Goal: Task Accomplishment & Management: Use online tool/utility

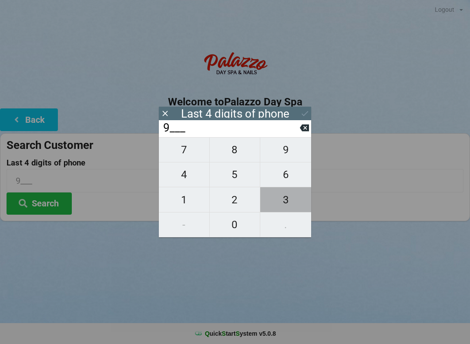
click at [286, 204] on span "3" at bounding box center [285, 200] width 51 height 18
type input "93__"
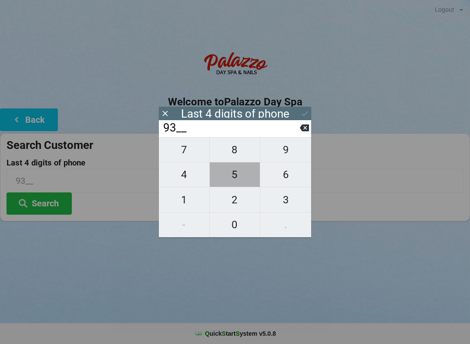
click at [232, 178] on span "5" at bounding box center [235, 174] width 50 height 18
type input "935_"
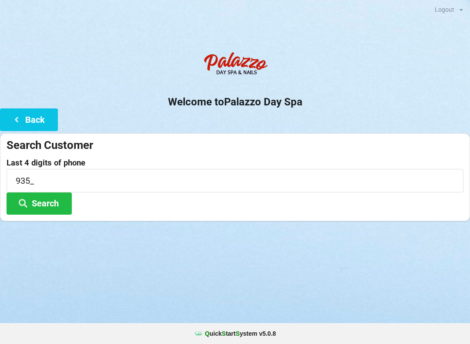
click at [47, 206] on button "Search" at bounding box center [39, 203] width 65 height 22
click at [17, 123] on icon at bounding box center [16, 118] width 10 height 7
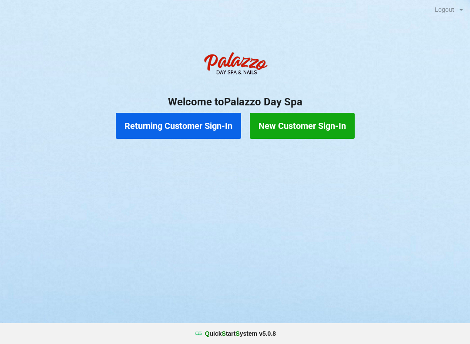
click at [178, 127] on button "Returning Customer Sign-In" at bounding box center [178, 126] width 125 height 26
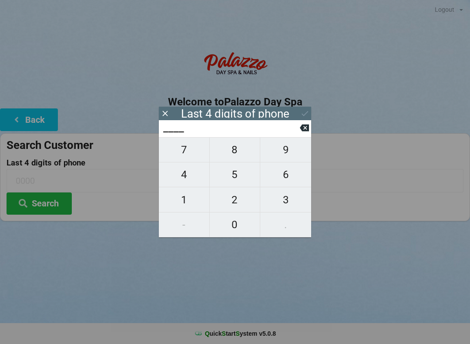
click at [237, 178] on span "5" at bounding box center [235, 174] width 50 height 18
type input "5___"
click at [287, 205] on span "3" at bounding box center [285, 200] width 51 height 18
type input "53__"
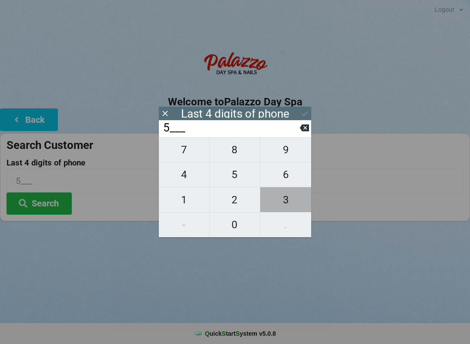
type input "53__"
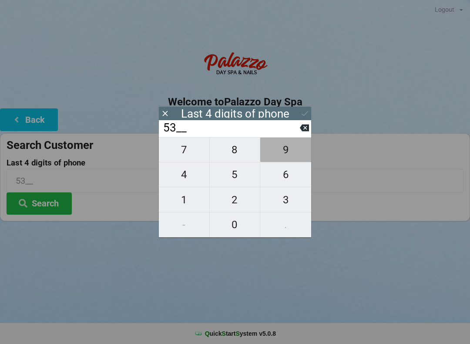
click at [288, 149] on span "9" at bounding box center [285, 150] width 51 height 18
type input "539_"
click at [287, 205] on span "3" at bounding box center [285, 200] width 51 height 18
type input "5393"
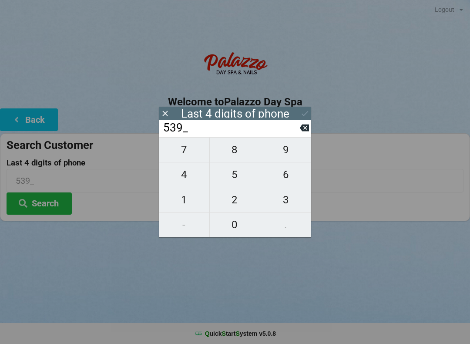
type input "5393"
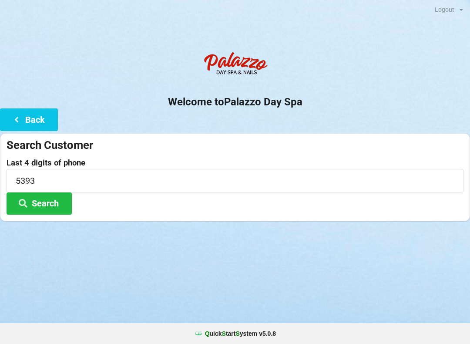
click at [47, 205] on button "Search" at bounding box center [39, 203] width 65 height 22
click at [33, 125] on button "Back" at bounding box center [29, 119] width 58 height 22
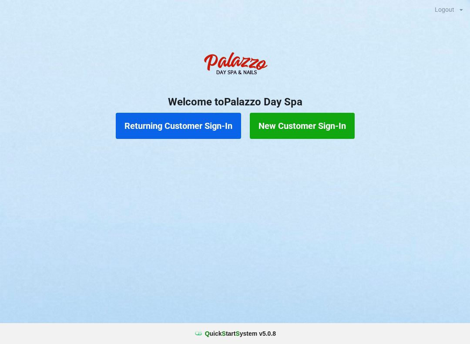
click at [178, 128] on button "Returning Customer Sign-In" at bounding box center [178, 126] width 125 height 26
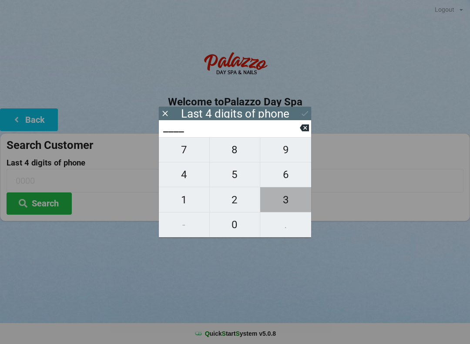
click at [287, 201] on span "3" at bounding box center [285, 200] width 51 height 18
type input "3___"
click at [307, 128] on icon at bounding box center [304, 127] width 9 height 7
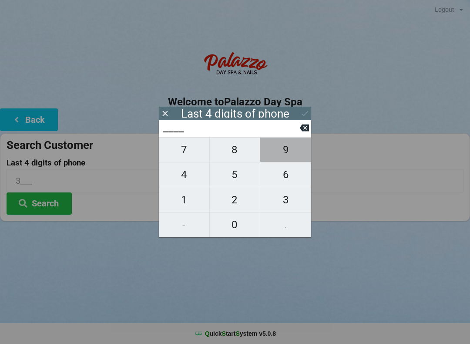
click at [289, 151] on span "9" at bounding box center [285, 150] width 51 height 18
type input "9___"
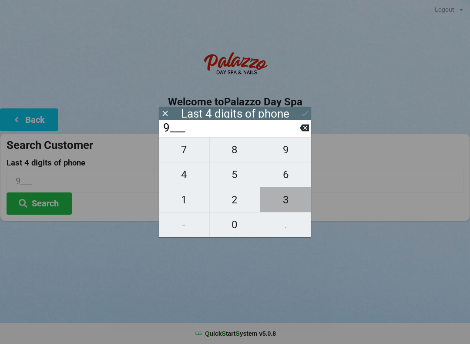
click at [289, 208] on span "3" at bounding box center [285, 200] width 51 height 18
type input "93__"
click at [238, 177] on span "5" at bounding box center [235, 174] width 50 height 18
type input "935_"
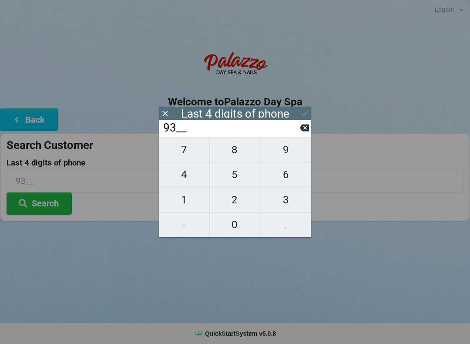
type input "935_"
click at [289, 206] on span "3" at bounding box center [285, 200] width 51 height 18
type input "9353"
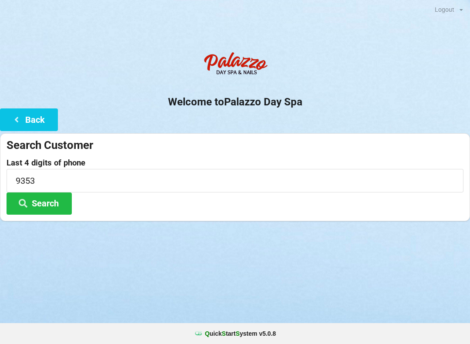
click at [51, 201] on button "Search" at bounding box center [39, 203] width 65 height 22
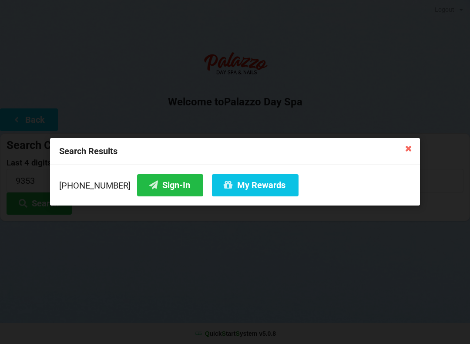
click at [165, 183] on button "Sign-In" at bounding box center [170, 185] width 66 height 22
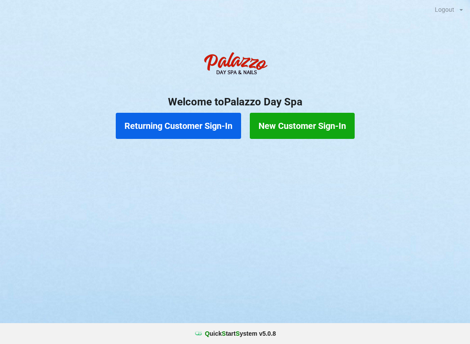
click at [219, 128] on button "Returning Customer Sign-In" at bounding box center [178, 126] width 125 height 26
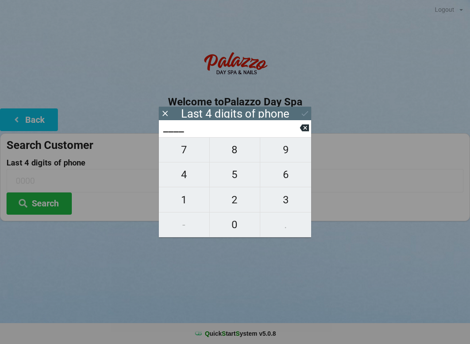
click at [290, 173] on span "6" at bounding box center [285, 174] width 51 height 18
type input "6___"
click at [238, 149] on span "8" at bounding box center [235, 150] width 50 height 18
type input "68__"
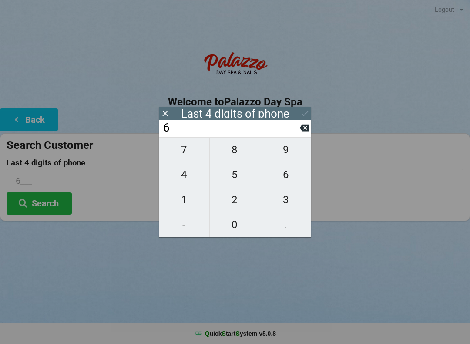
type input "68__"
click at [235, 146] on span "8" at bounding box center [235, 150] width 50 height 18
type input "688_"
click at [284, 199] on span "3" at bounding box center [285, 200] width 51 height 18
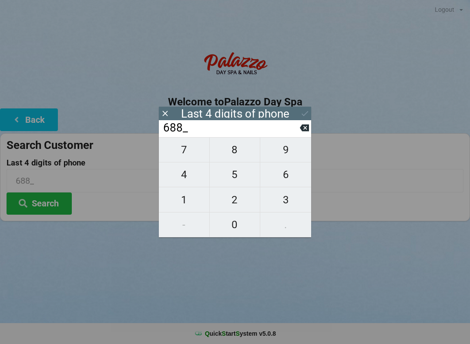
type input "6883"
click at [305, 111] on icon at bounding box center [304, 113] width 9 height 9
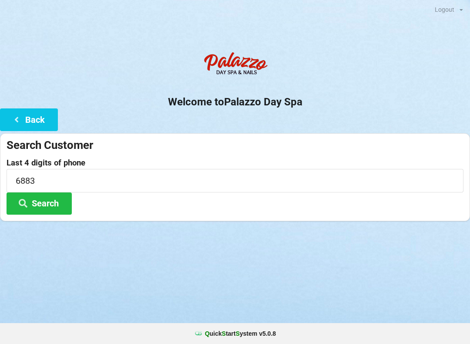
click at [60, 205] on button "Search" at bounding box center [39, 203] width 65 height 22
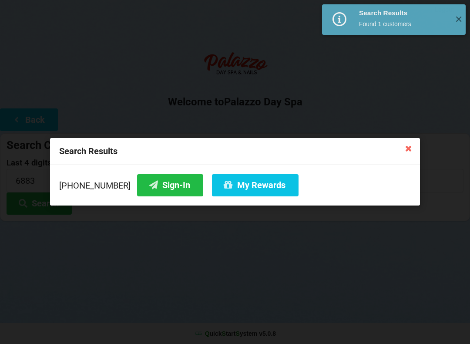
click at [163, 190] on button "Sign-In" at bounding box center [170, 185] width 66 height 22
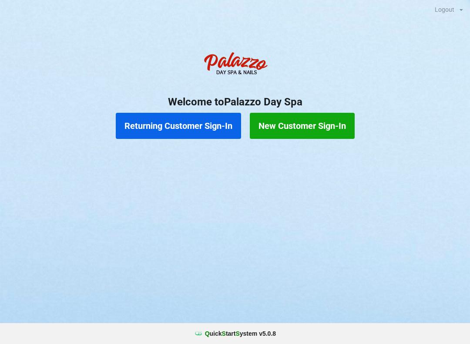
click at [165, 124] on button "Returning Customer Sign-In" at bounding box center [178, 126] width 125 height 26
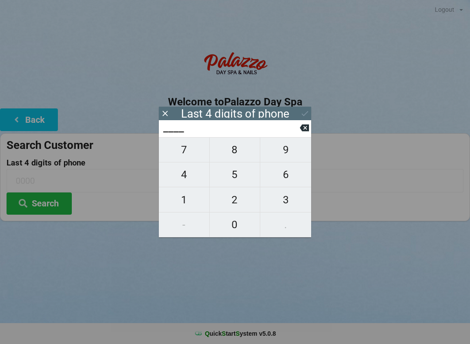
click at [240, 173] on span "5" at bounding box center [235, 174] width 50 height 18
type input "5___"
click at [281, 156] on span "9" at bounding box center [285, 150] width 51 height 18
type input "59__"
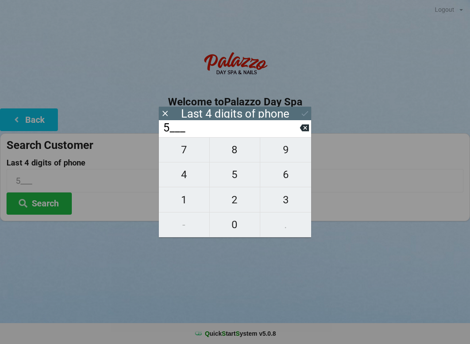
type input "59__"
click at [234, 153] on span "8" at bounding box center [235, 150] width 50 height 18
type input "598_"
click at [234, 175] on span "5" at bounding box center [235, 174] width 50 height 18
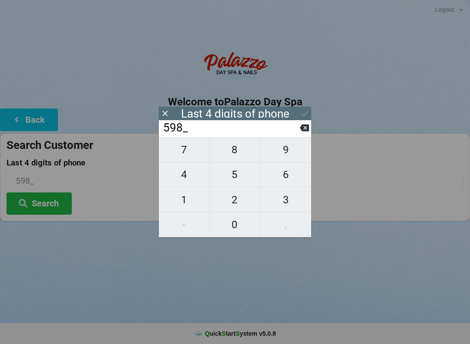
type input "5985"
click at [303, 112] on icon at bounding box center [304, 113] width 9 height 9
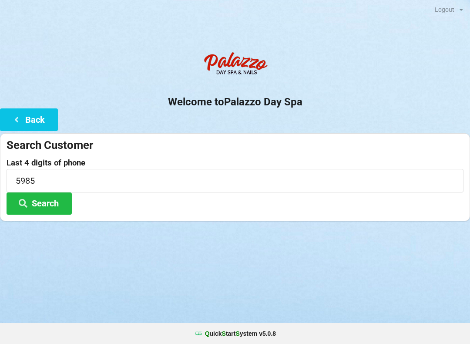
click at [38, 207] on button "Search" at bounding box center [39, 203] width 65 height 22
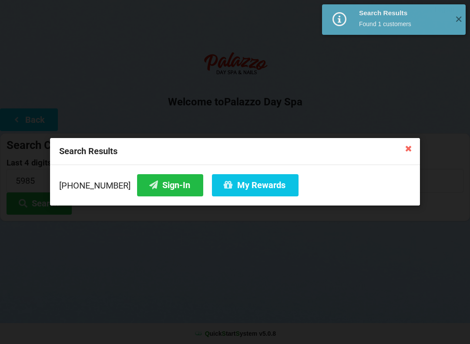
click at [152, 184] on button "Sign-In" at bounding box center [170, 185] width 66 height 22
